Goal: Check status: Check status

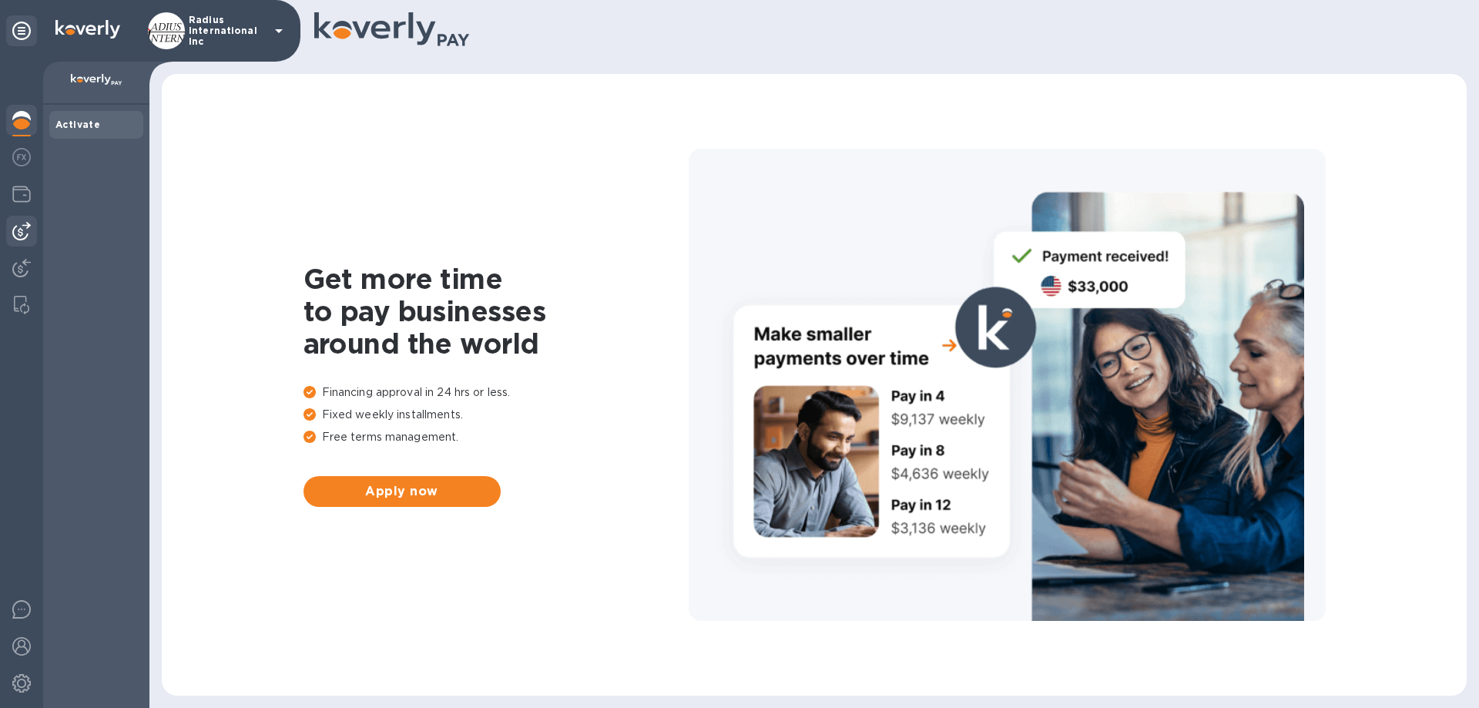
click at [18, 232] on img at bounding box center [21, 231] width 18 height 18
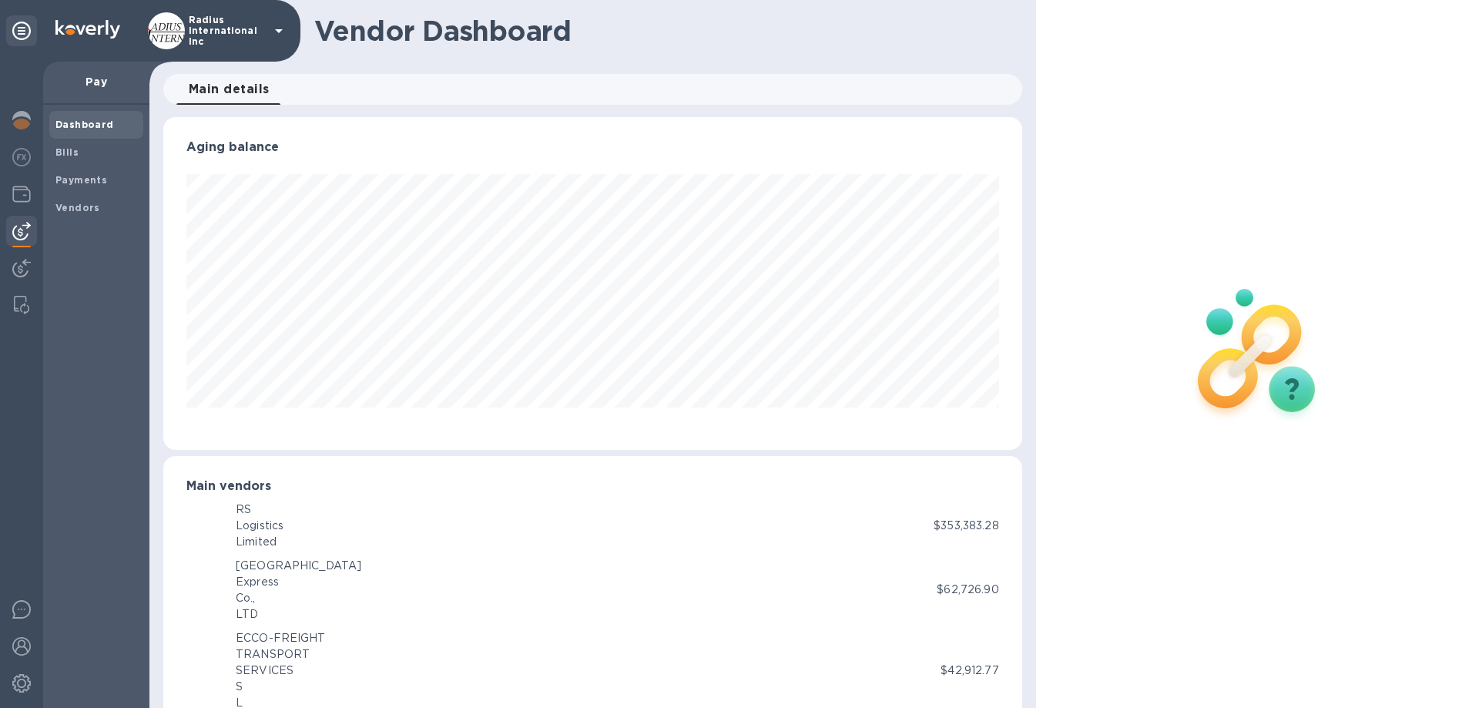
scroll to position [770049, 769529]
click at [20, 226] on img at bounding box center [21, 231] width 18 height 18
click at [69, 204] on b "Vendors" at bounding box center [77, 208] width 45 height 12
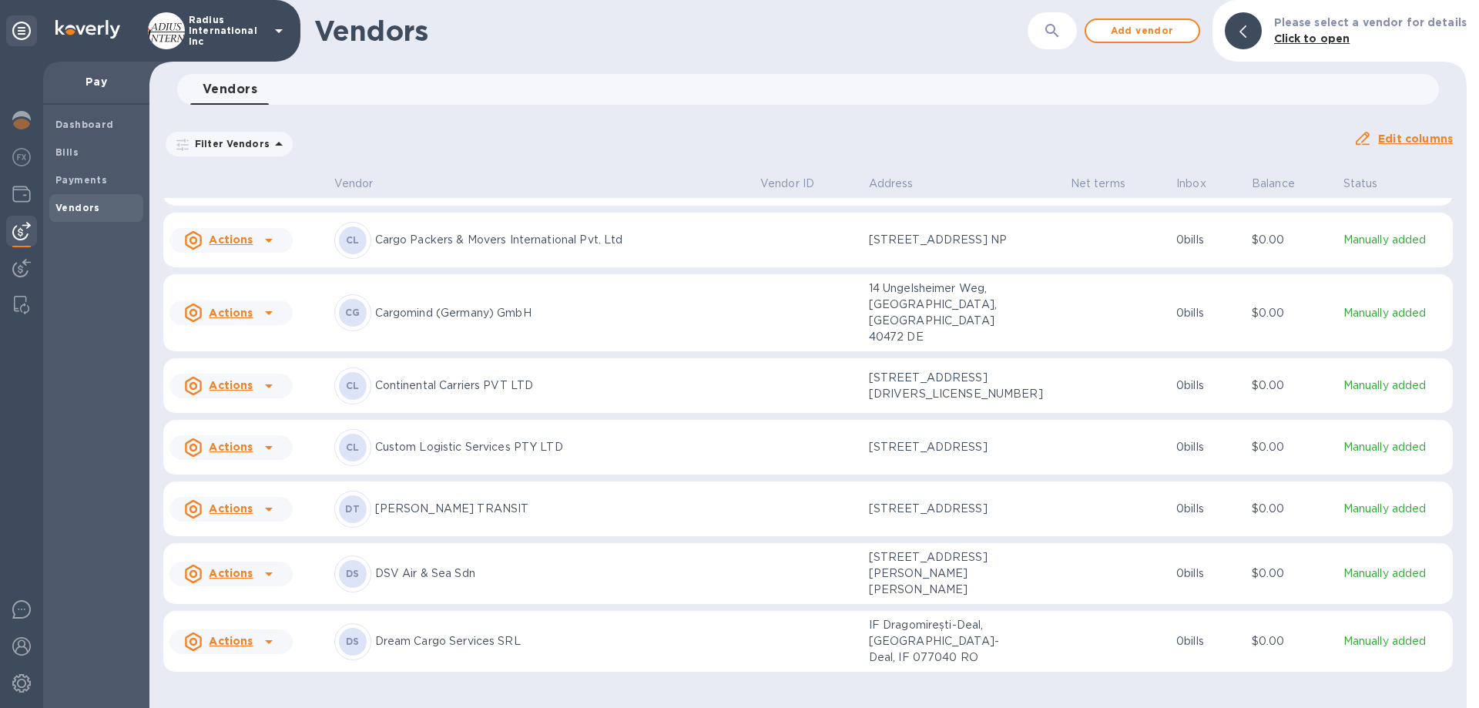
scroll to position [2248, 0]
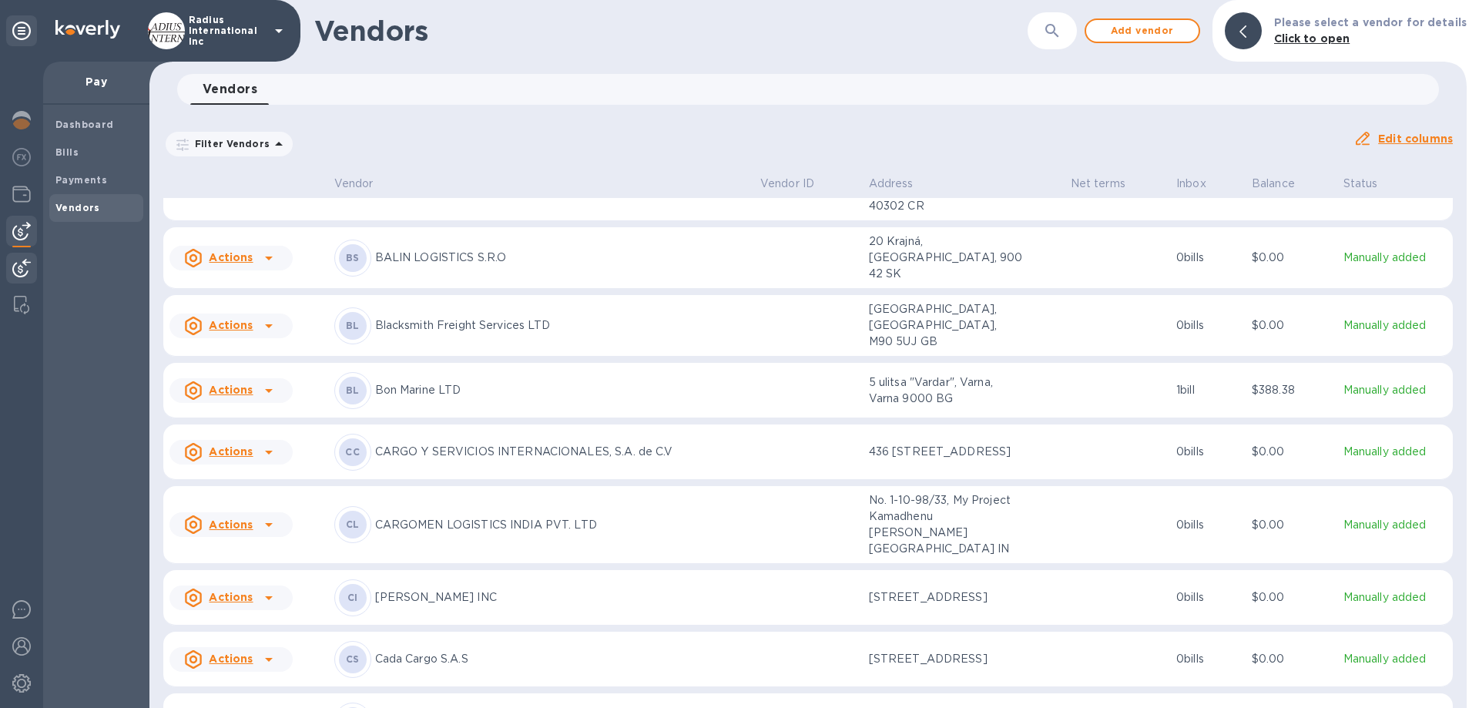
click at [24, 267] on img at bounding box center [21, 268] width 18 height 18
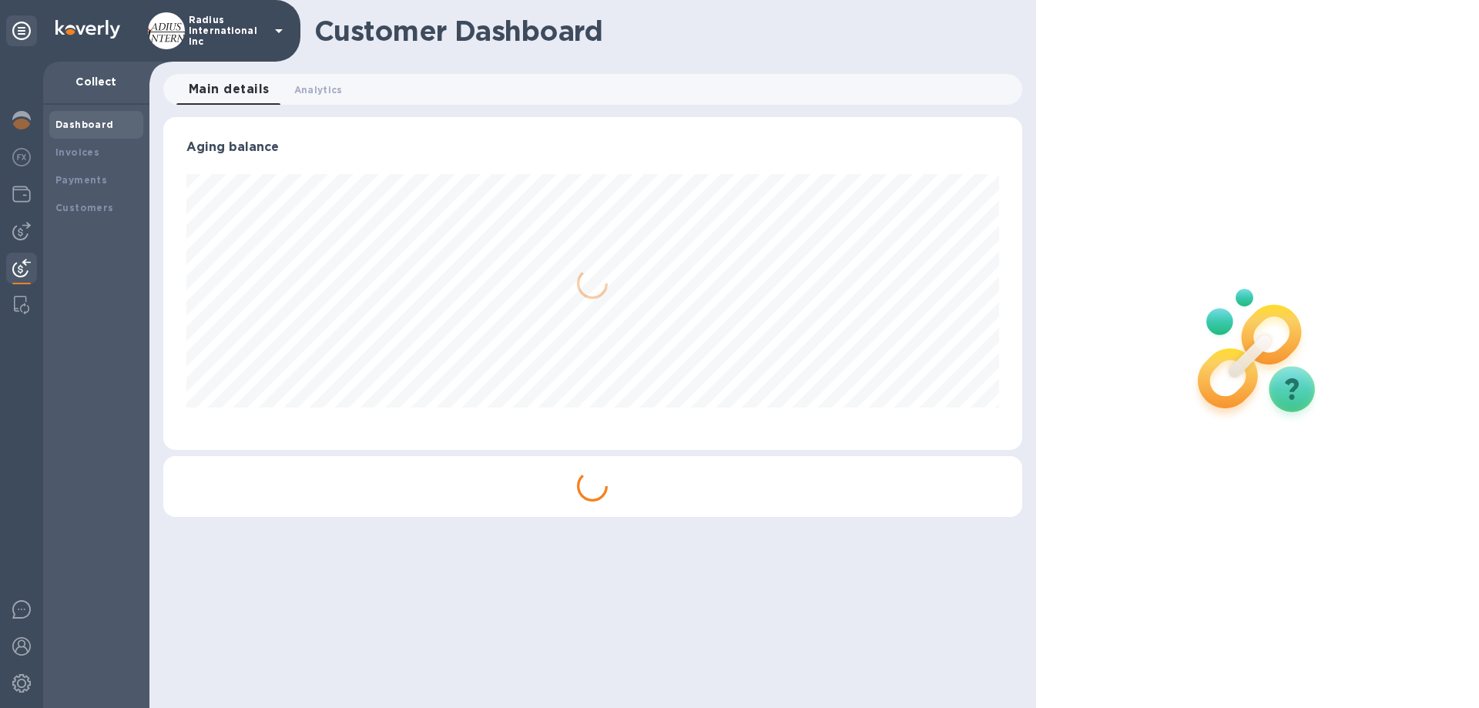
scroll to position [333, 858]
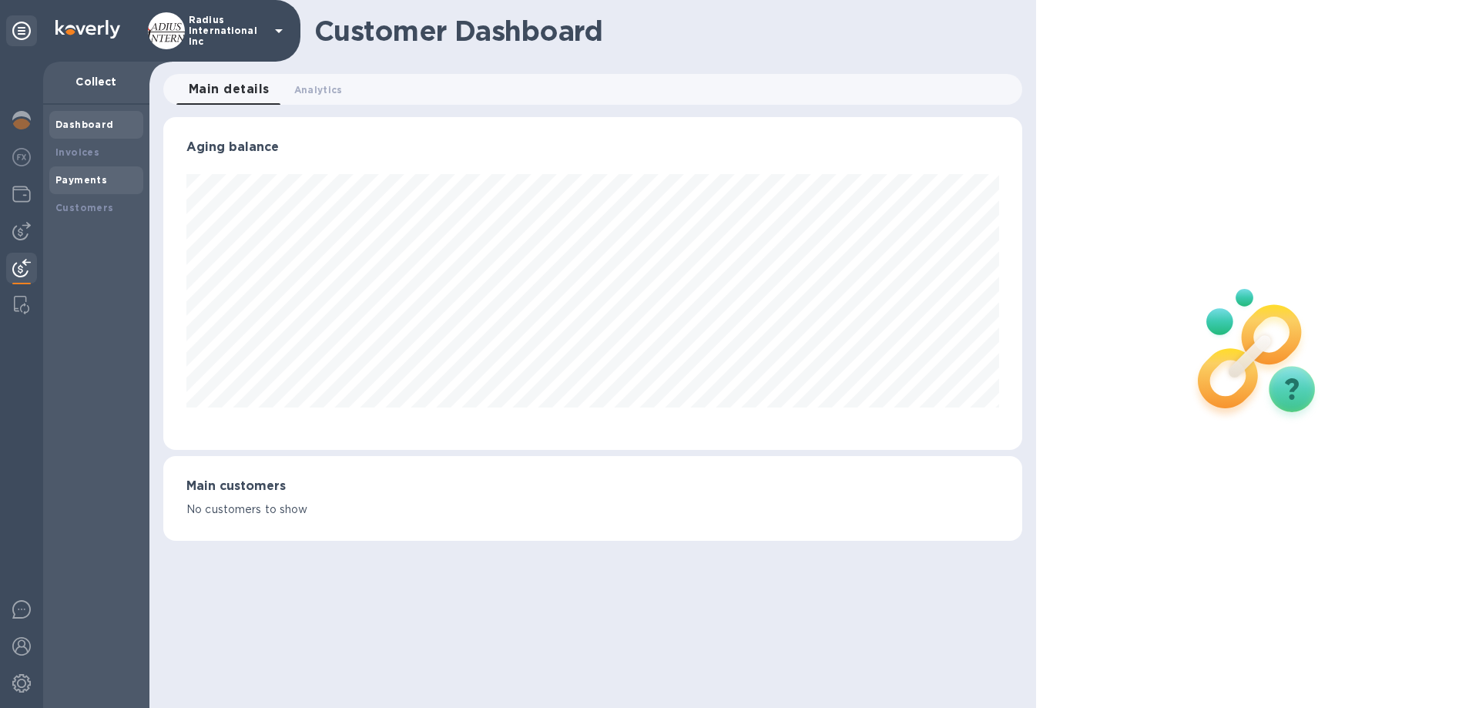
click at [79, 181] on b "Payments" at bounding box center [81, 180] width 52 height 12
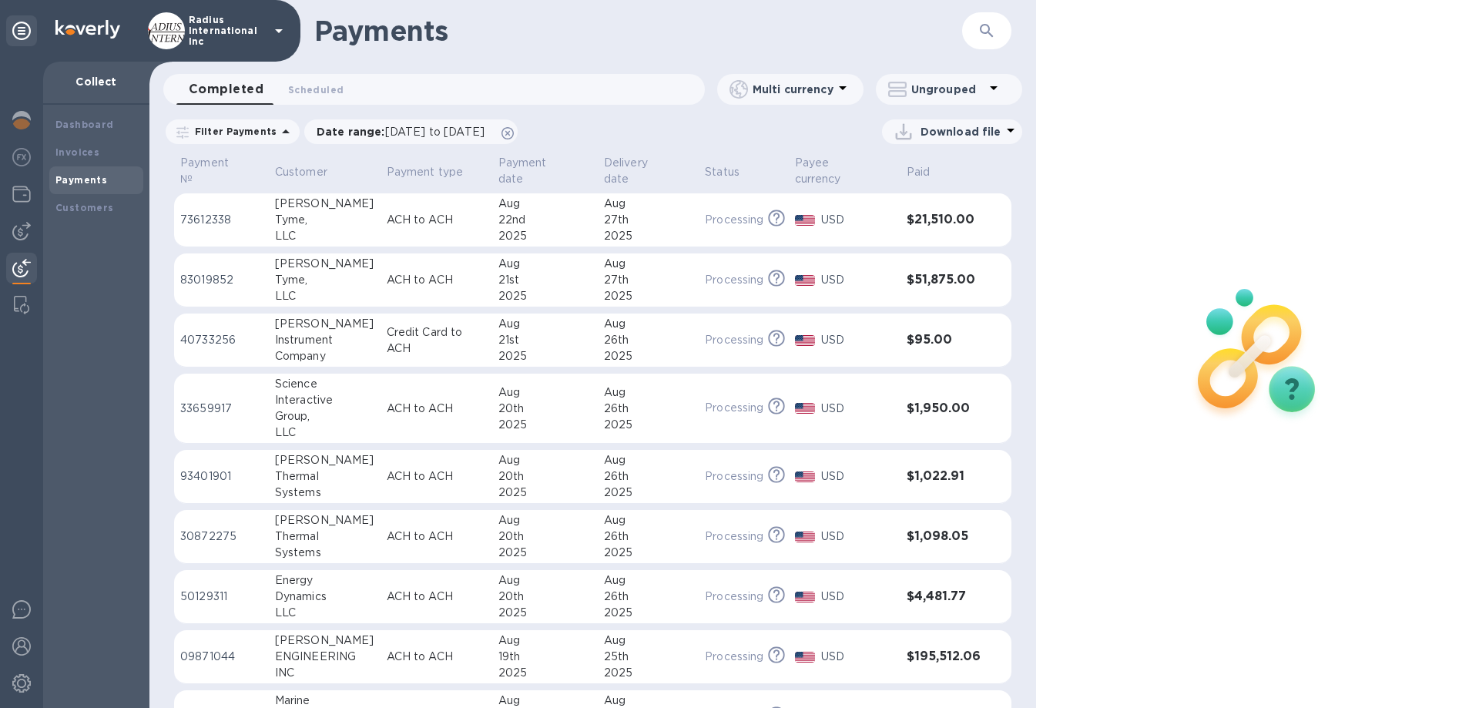
click at [414, 343] on p "Credit Card to ACH" at bounding box center [436, 340] width 99 height 32
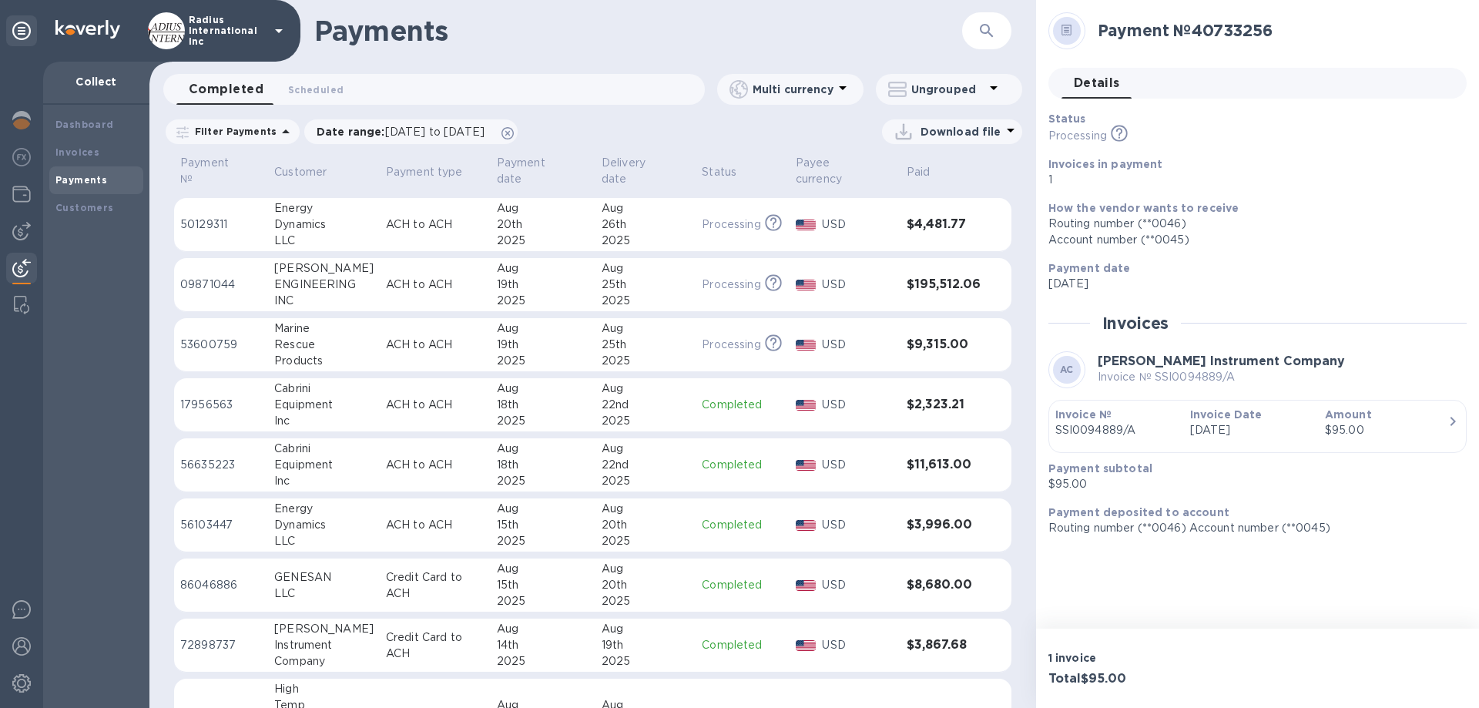
scroll to position [462, 0]
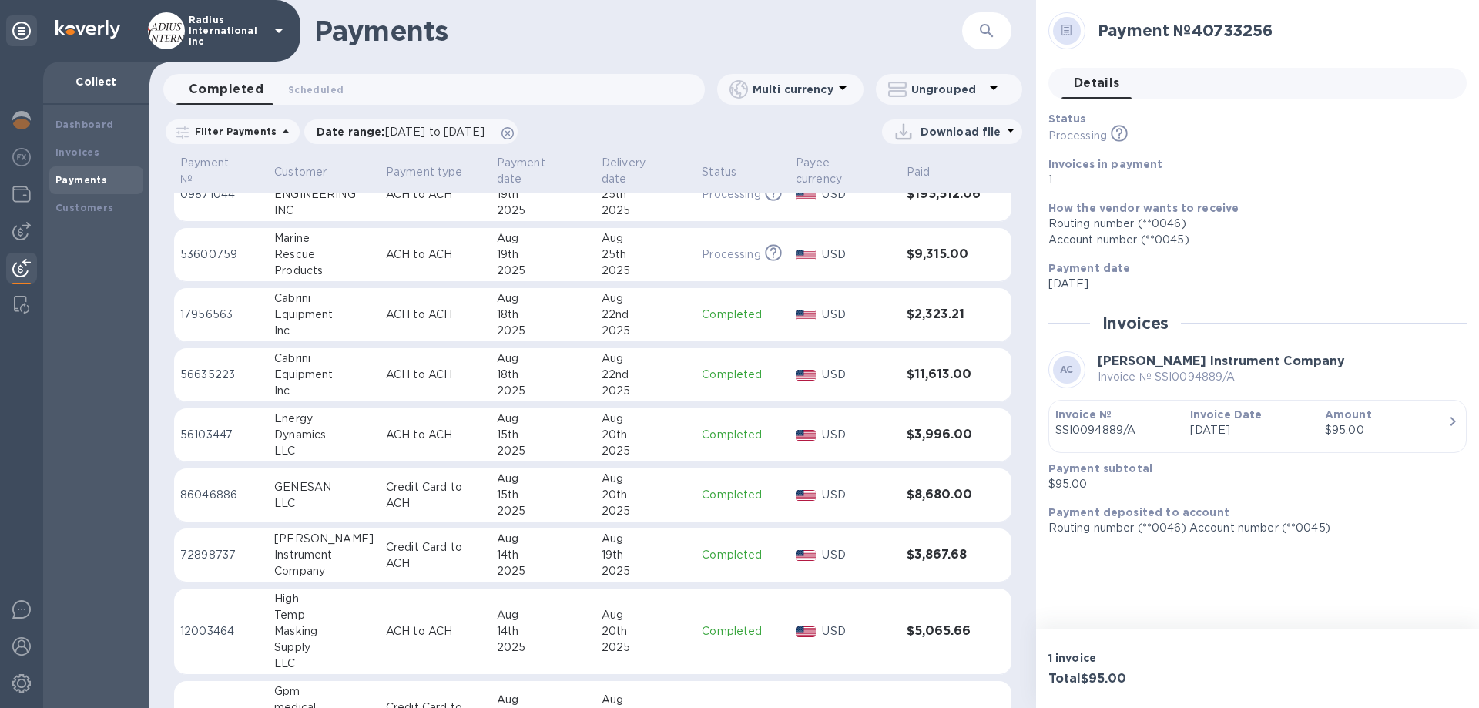
click at [933, 498] on h3 "$8,680.00" at bounding box center [944, 495] width 74 height 15
